Goal: Communication & Community: Answer question/provide support

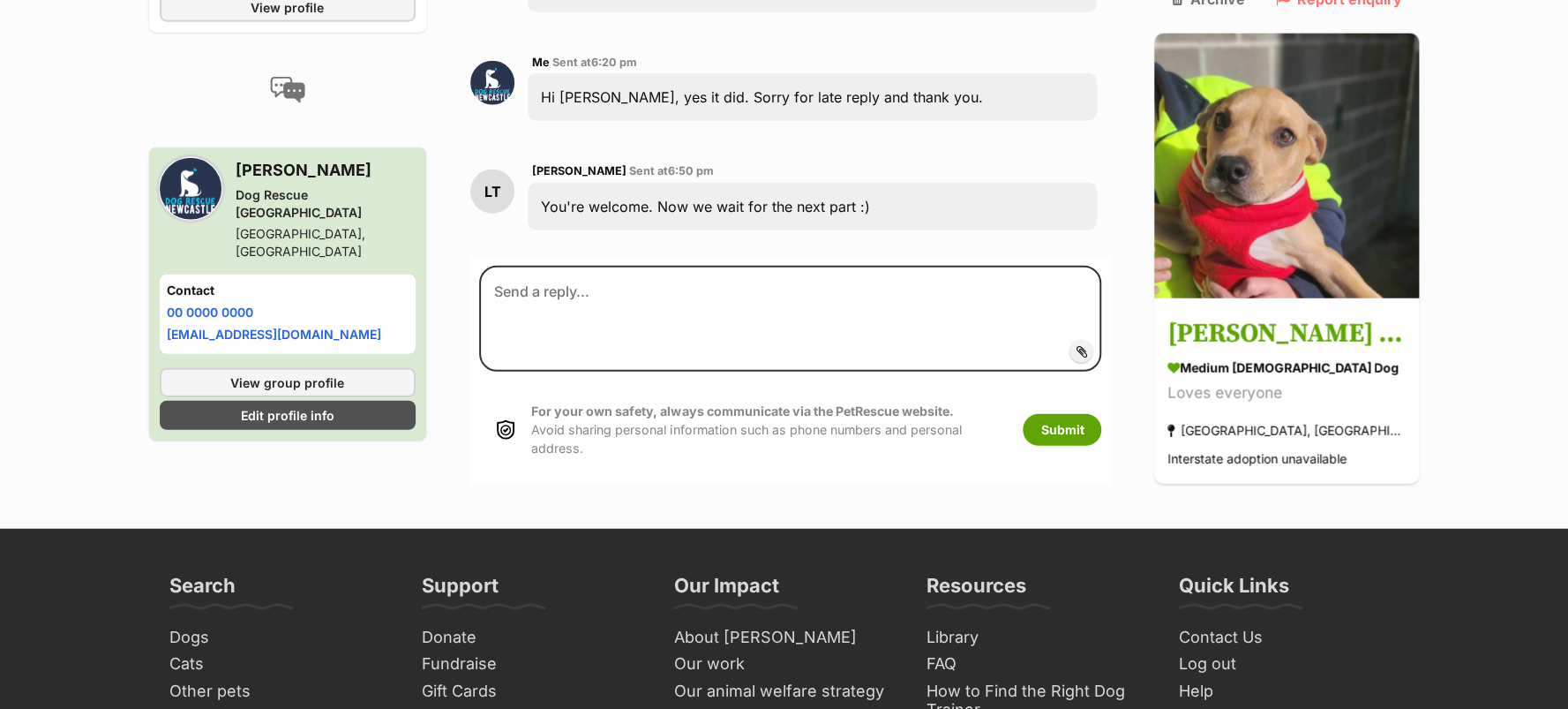
scroll to position [2932, 0]
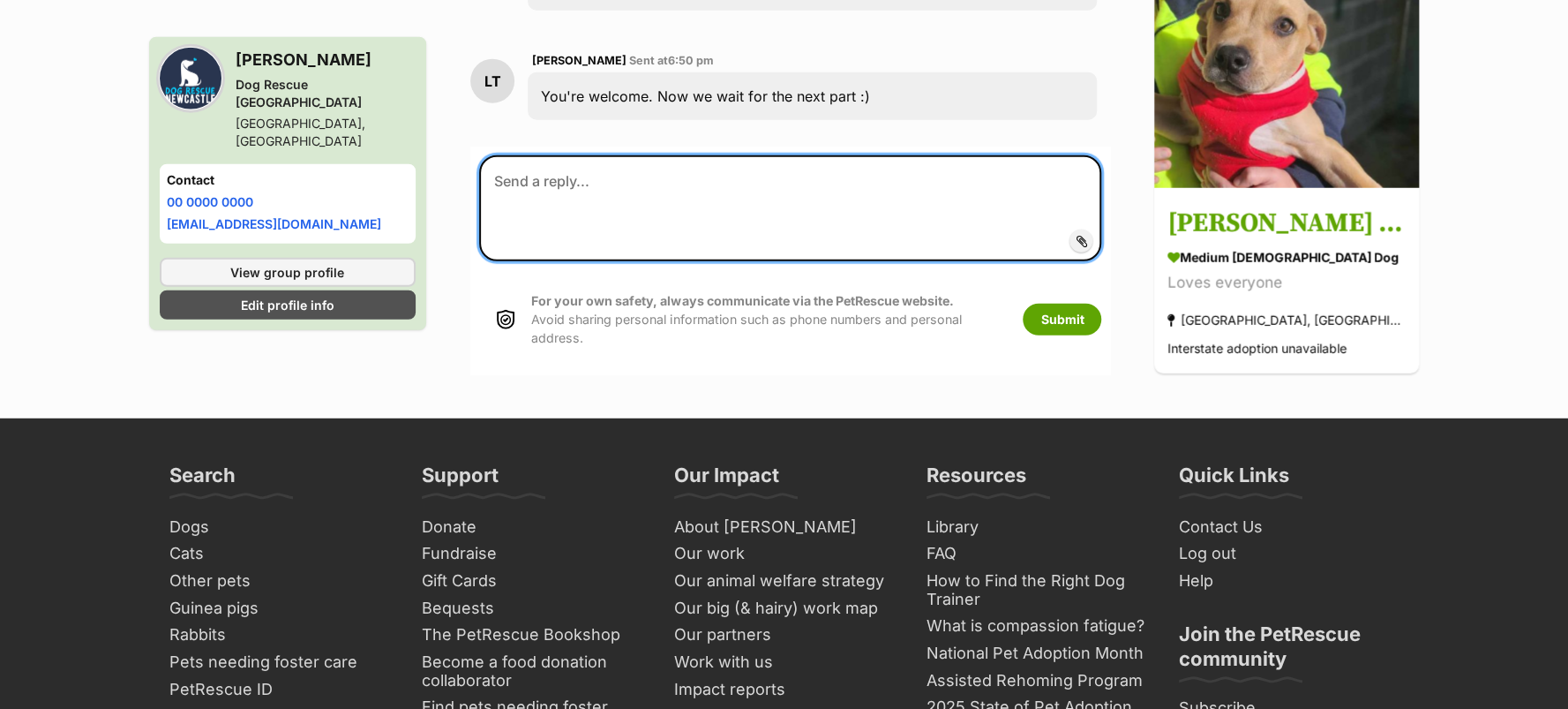
click at [548, 261] on textarea at bounding box center [790, 209] width 623 height 106
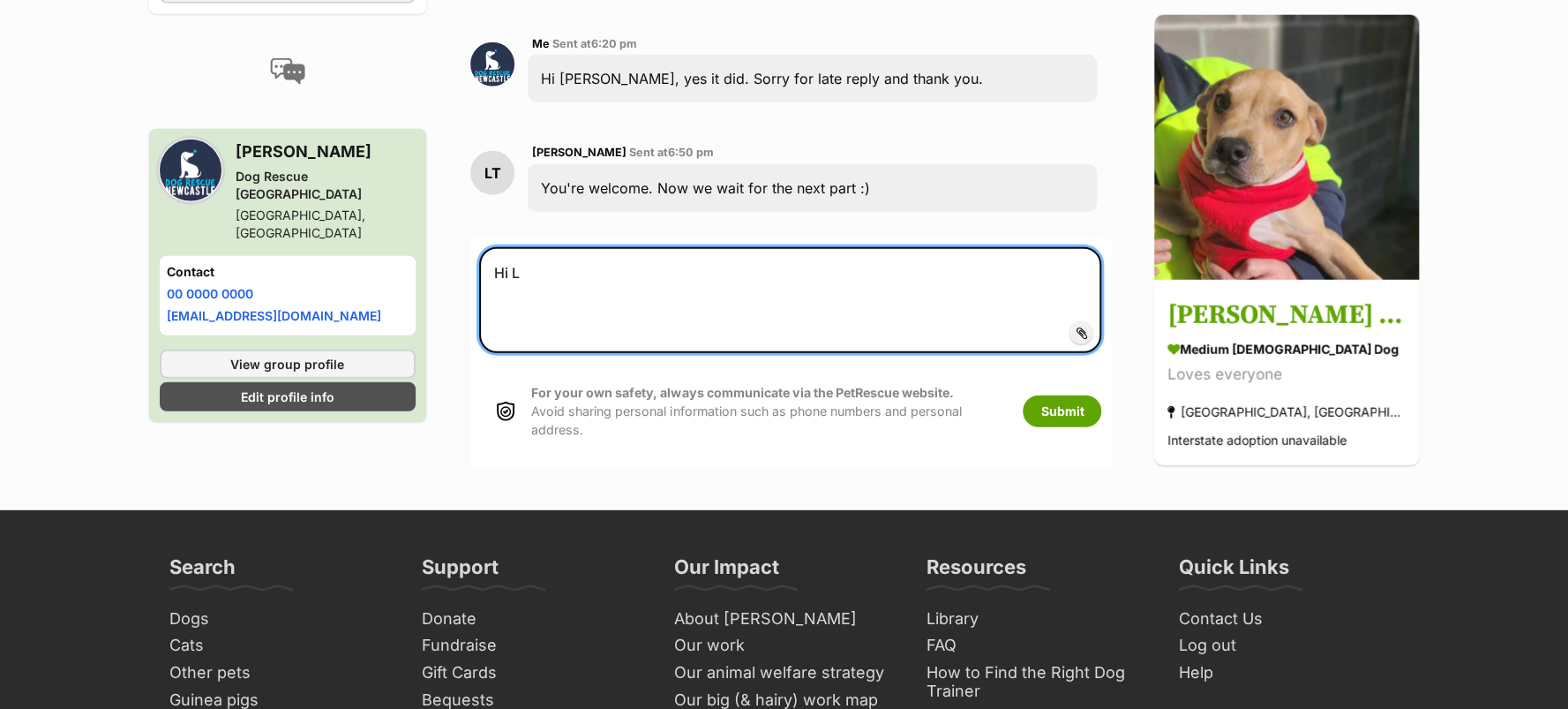
scroll to position [2838, 0]
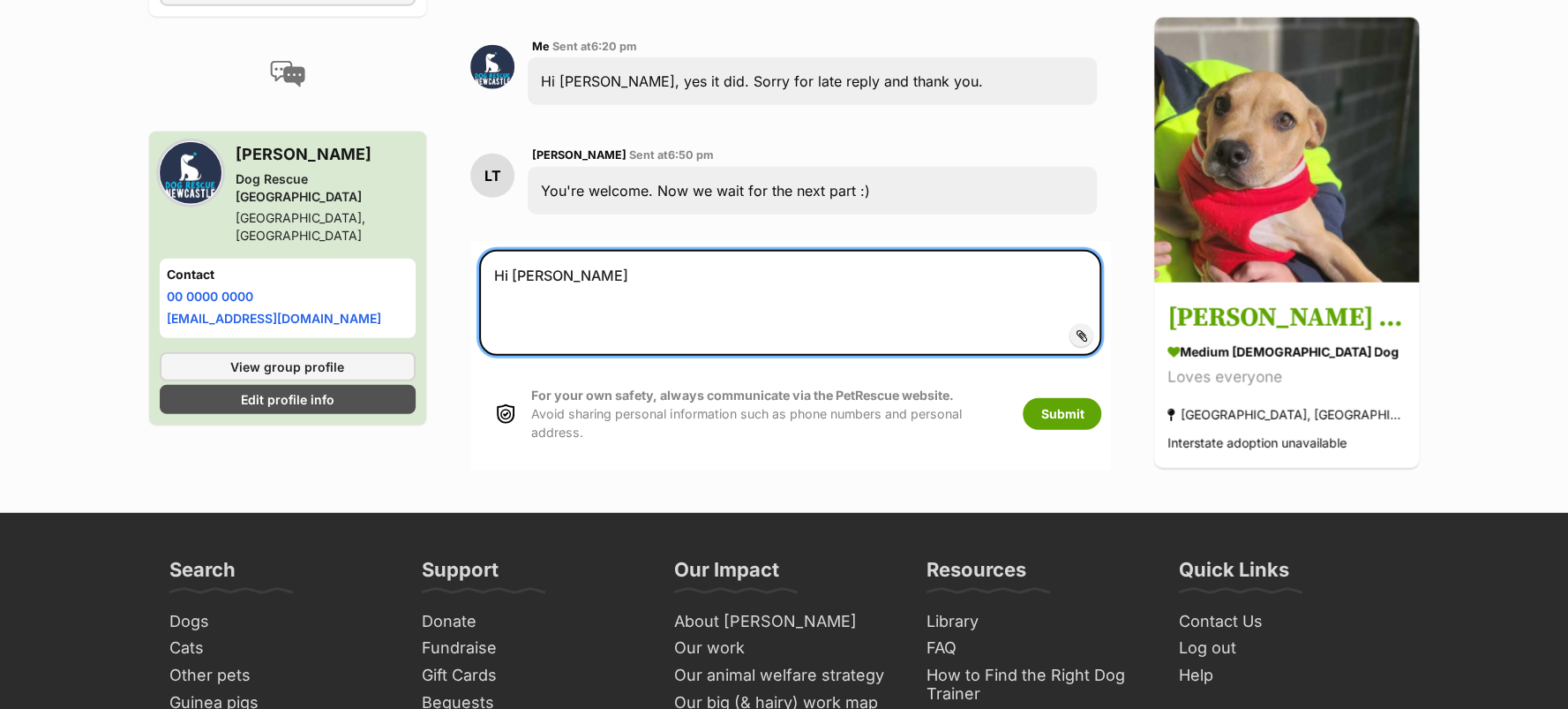
click at [528, 355] on textarea "Hi [PERSON_NAME]" at bounding box center [790, 303] width 623 height 106
click at [599, 355] on textarea "Hi [PERSON_NAME]" at bounding box center [790, 303] width 623 height 106
click at [630, 355] on textarea "Hi [PERSON_NAME]," at bounding box center [790, 303] width 623 height 106
type textarea "Hi [PERSON_NAME], Can we please do a Zoom yard check [DATE] at 10am?"
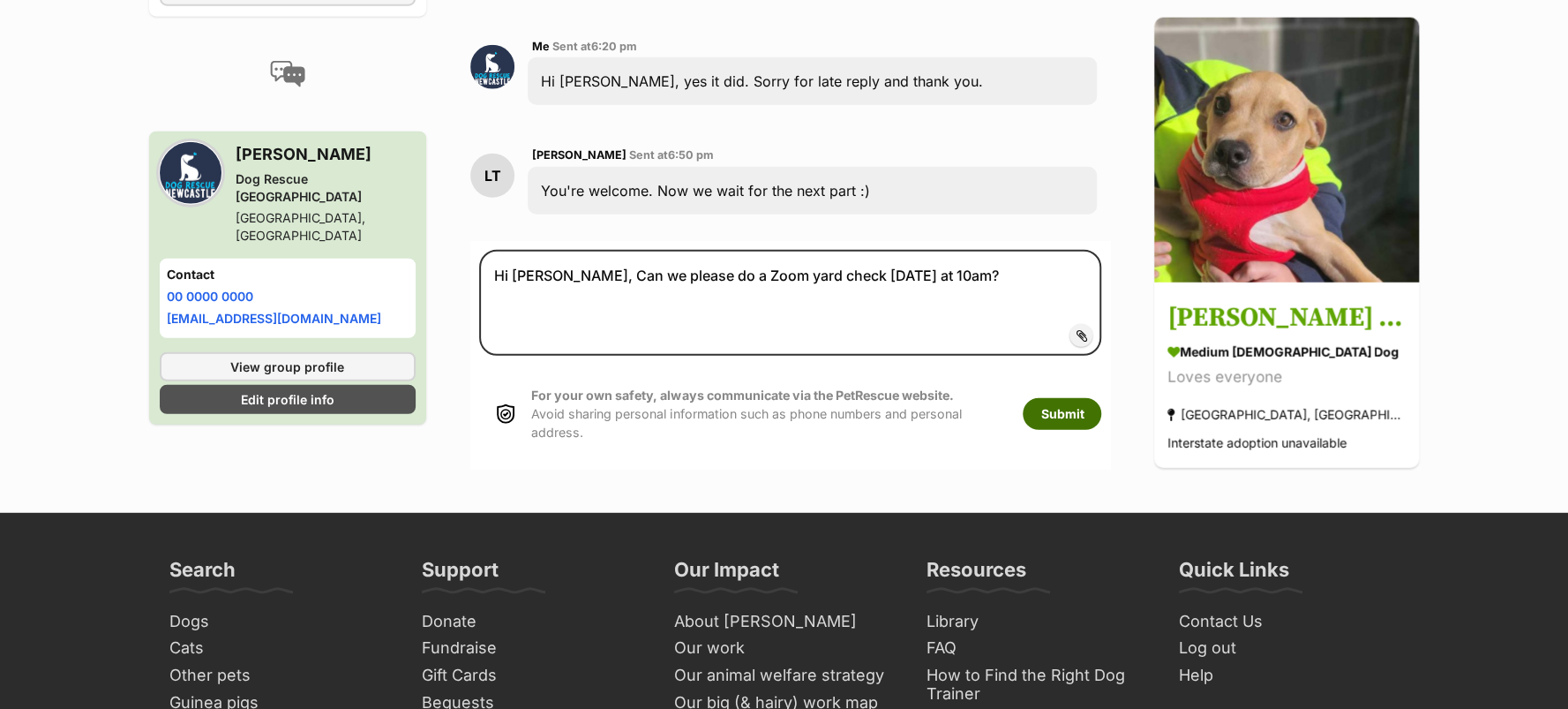
click at [1041, 430] on button "Submit" at bounding box center [1062, 414] width 79 height 32
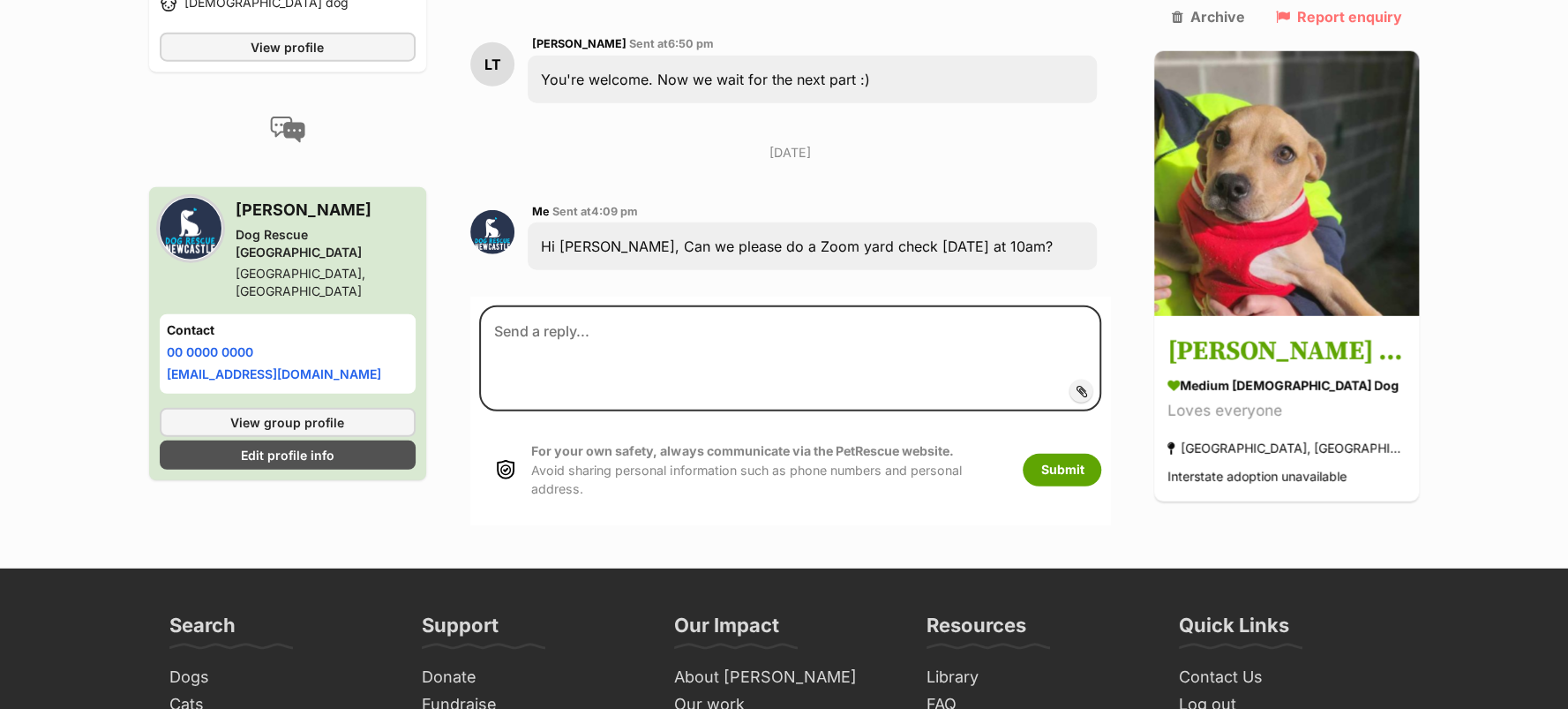
scroll to position [2727, 0]
